Goal: Find specific page/section: Find specific page/section

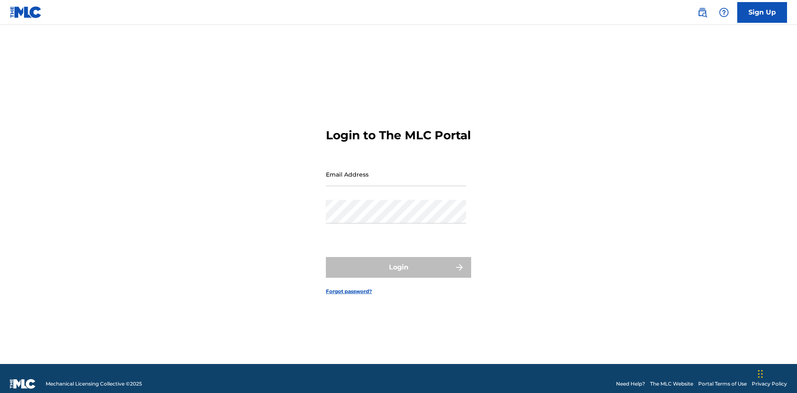
scroll to position [11, 0]
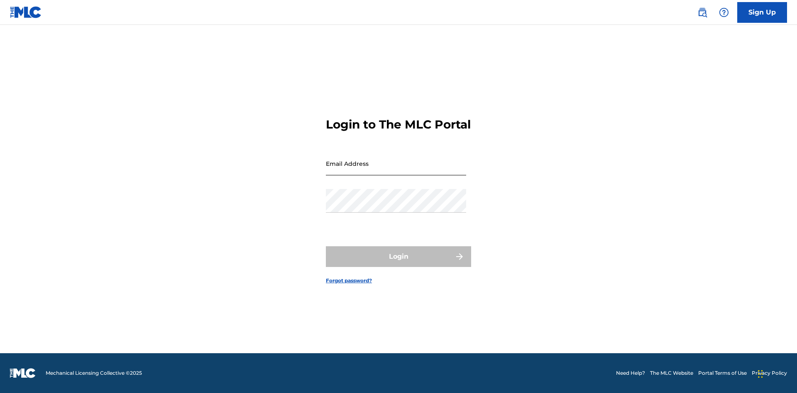
click at [396, 171] on input "Email Address" at bounding box center [396, 164] width 140 height 24
type input "[EMAIL_ADDRESS][DOMAIN_NAME]"
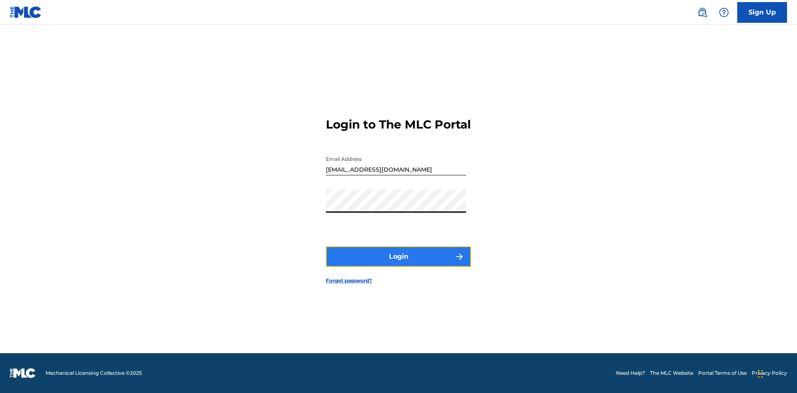
click at [398, 264] on button "Login" at bounding box center [398, 257] width 145 height 21
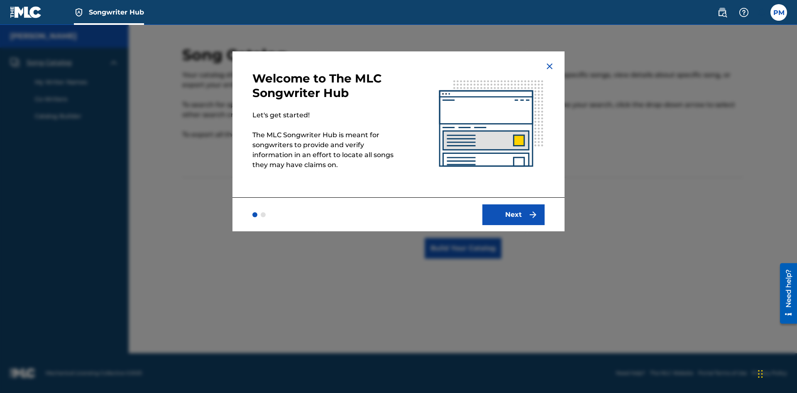
click at [116, 12] on span "Songwriter Hub" at bounding box center [116, 12] width 55 height 10
